Goal: Communication & Community: Participate in discussion

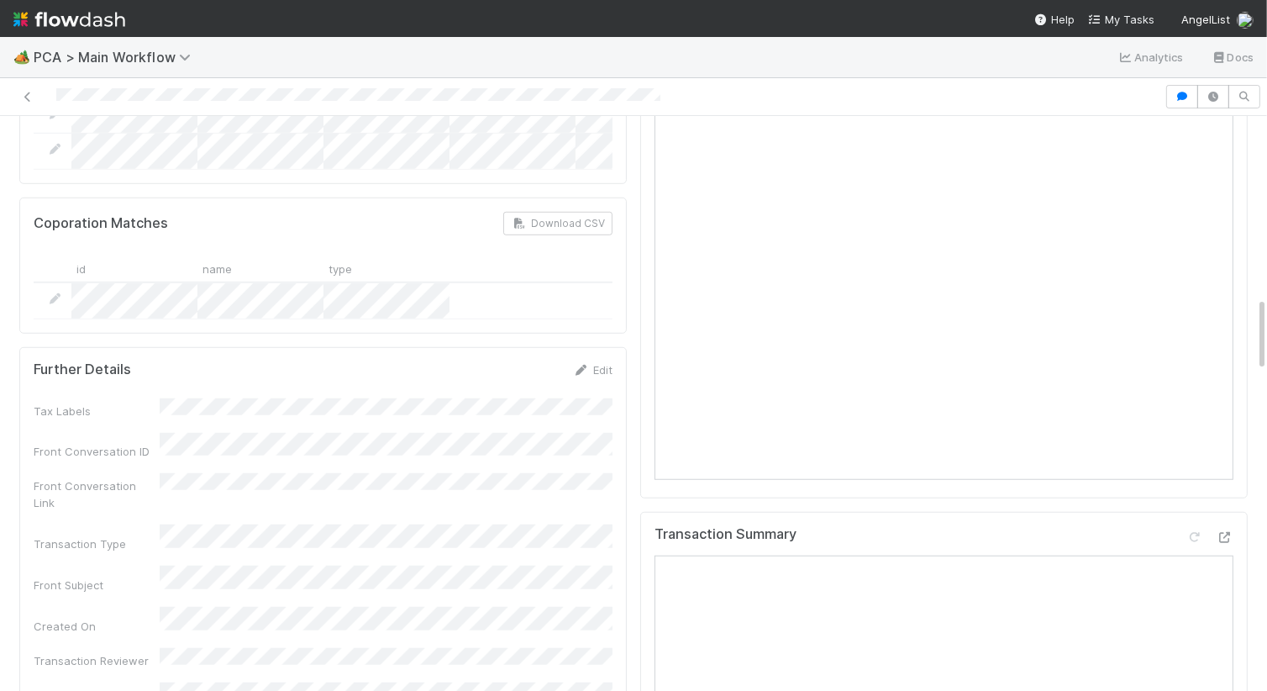
scroll to position [1378, 0]
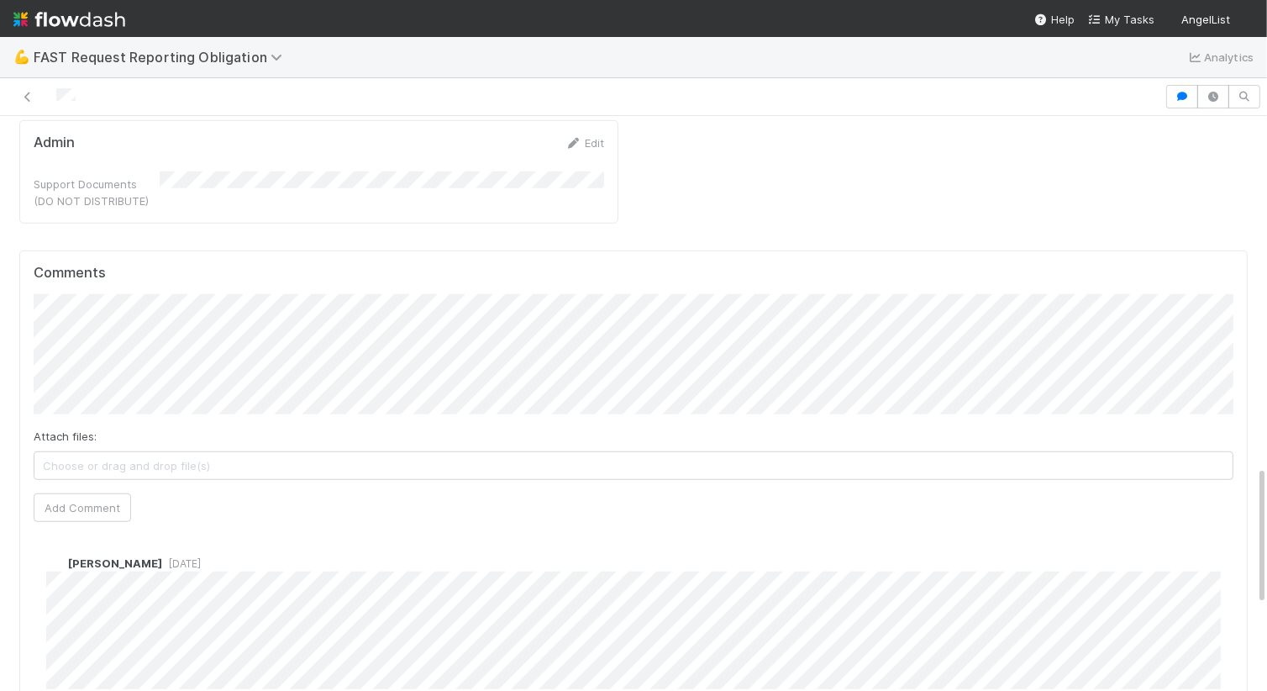
scroll to position [1437, 0]
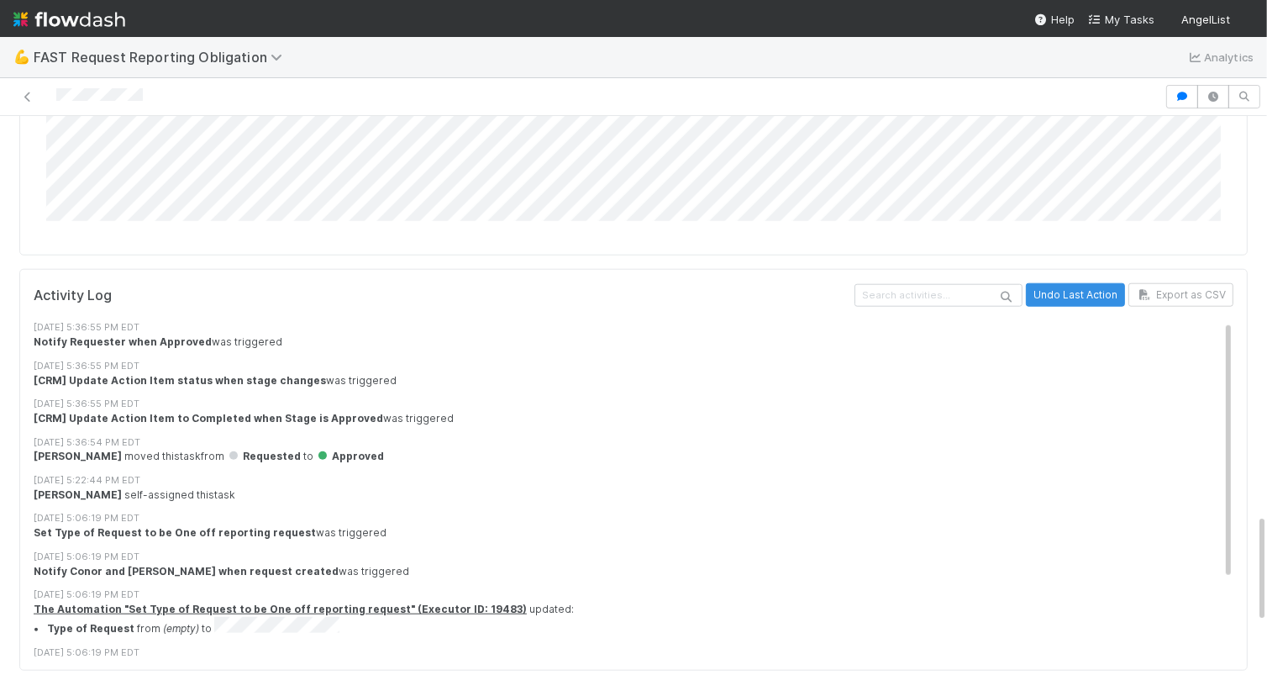
scroll to position [2106, 0]
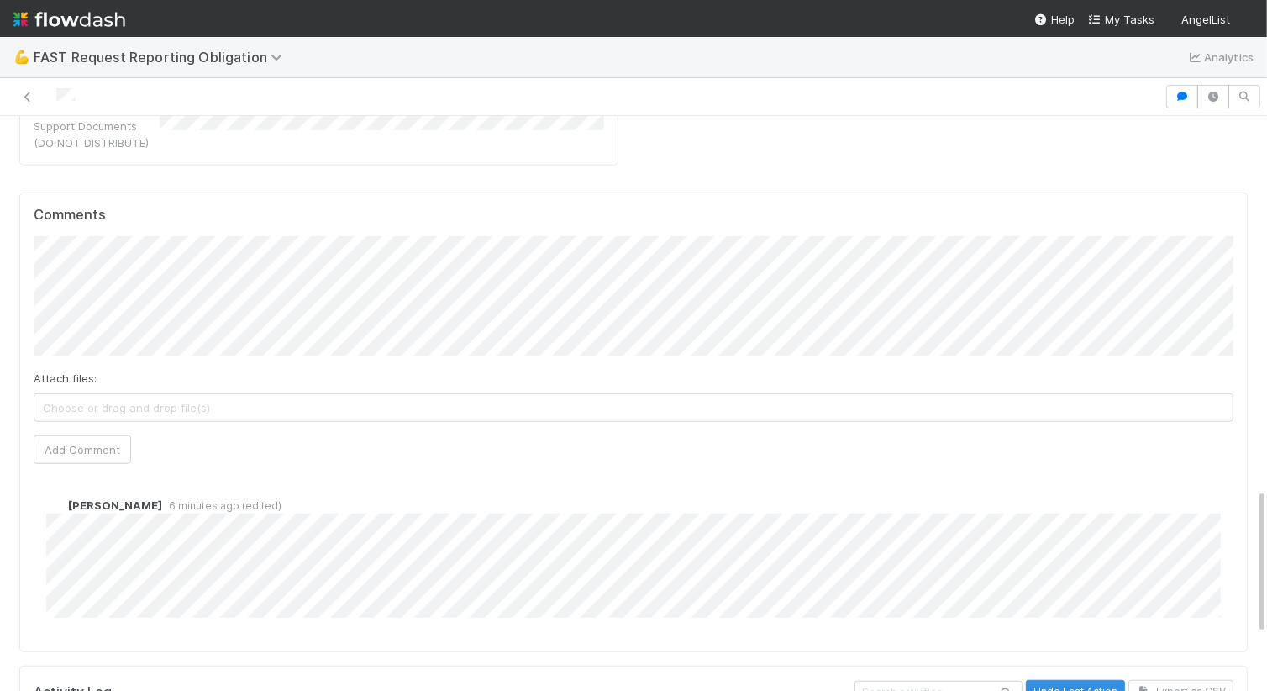
scroll to position [1465, 0]
click at [402, 482] on div "[PERSON_NAME] 6 minutes ago (edited)" at bounding box center [634, 549] width 1200 height 134
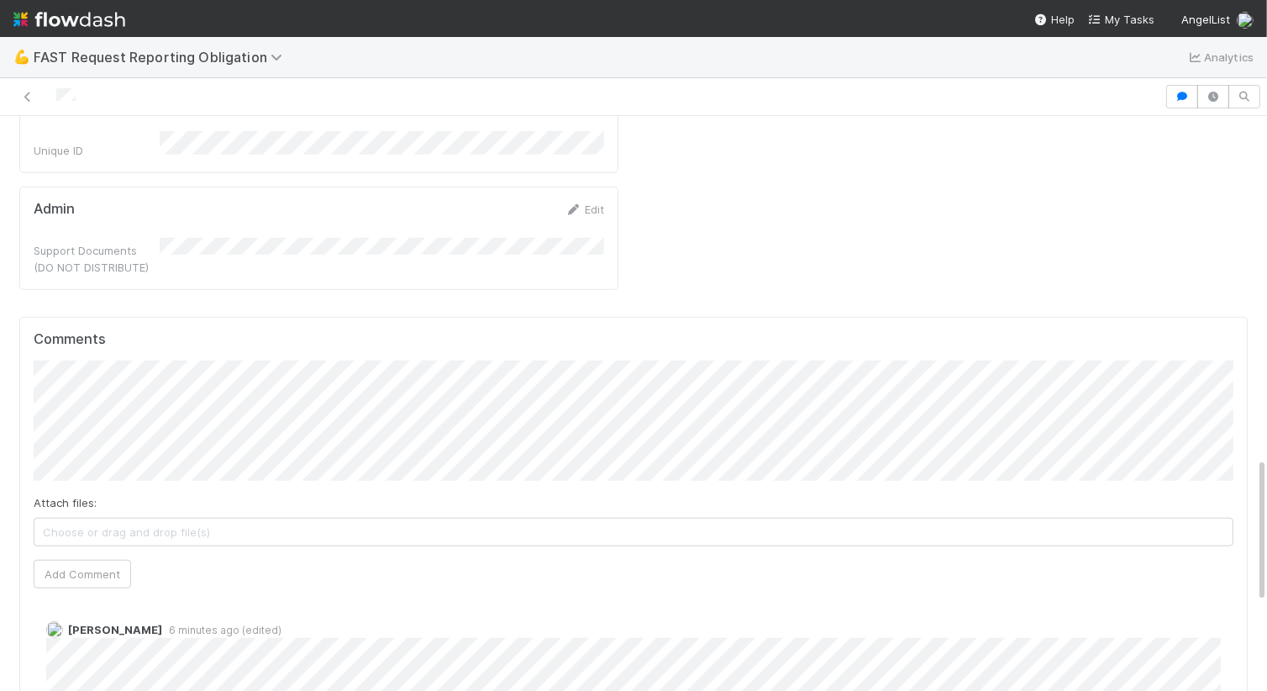
scroll to position [1342, 0]
click at [141, 307] on button "[PERSON_NAME]" at bounding box center [108, 305] width 127 height 24
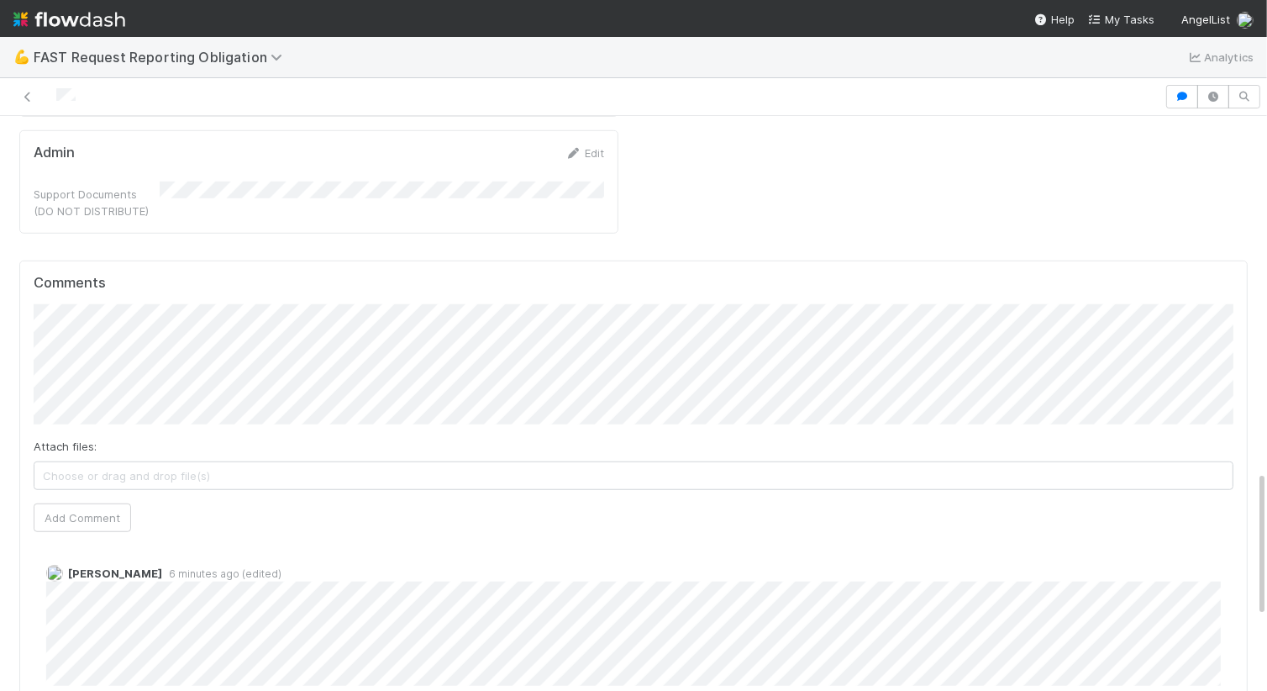
scroll to position [1392, 0]
click at [99, 508] on button "Add Comment" at bounding box center [82, 522] width 97 height 29
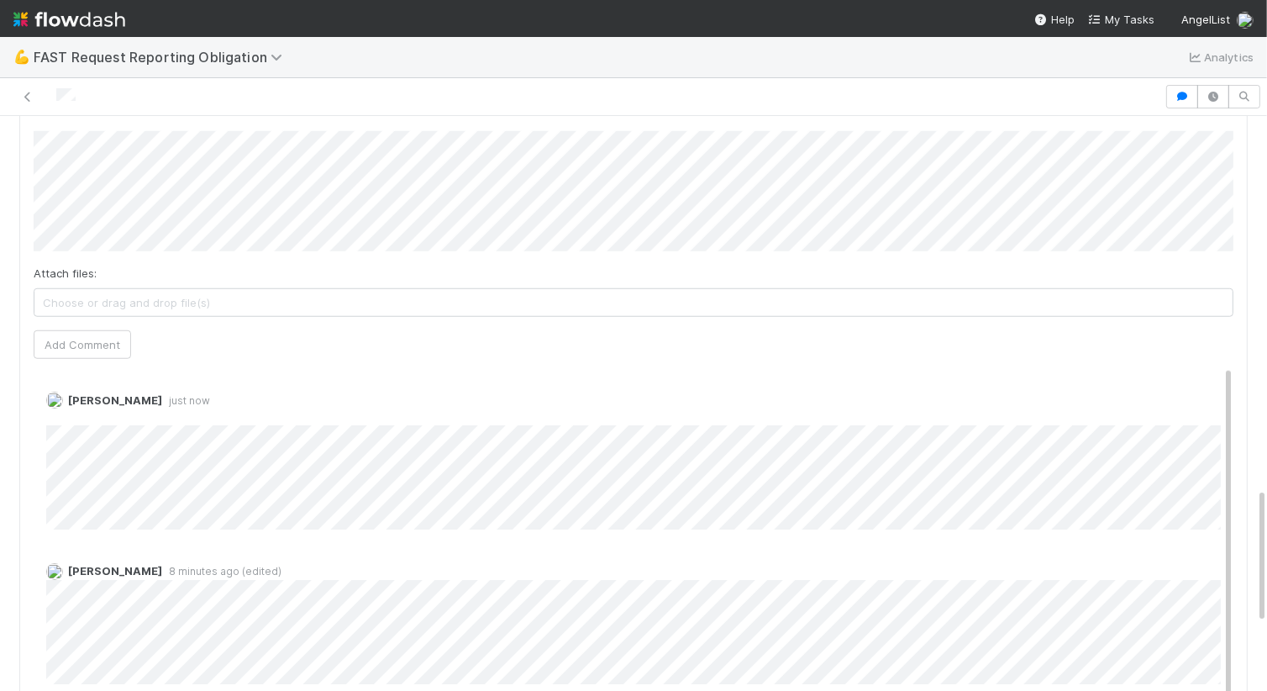
scroll to position [1583, 0]
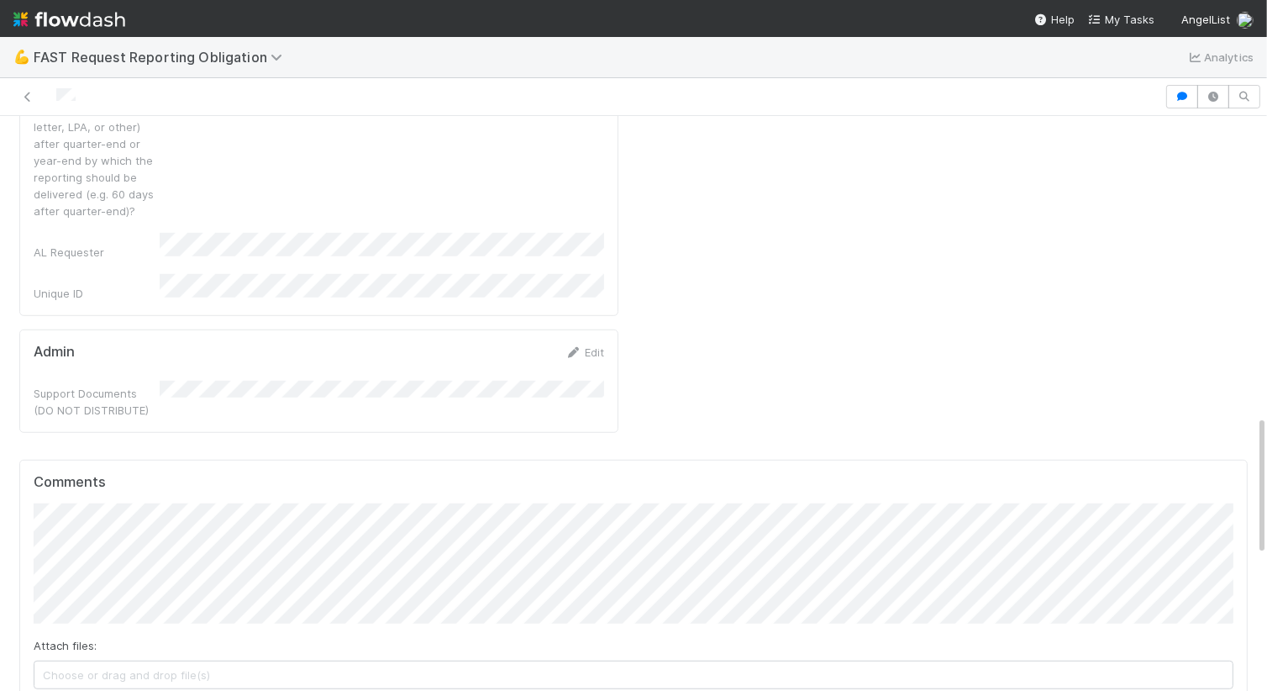
scroll to position [1630, 0]
